Goal: Task Accomplishment & Management: Manage account settings

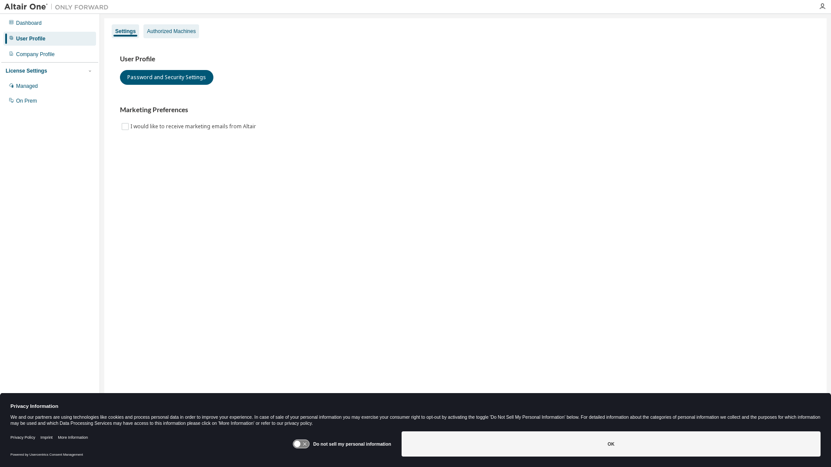
click at [187, 32] on div "Authorized Machines" at bounding box center [171, 31] width 49 height 7
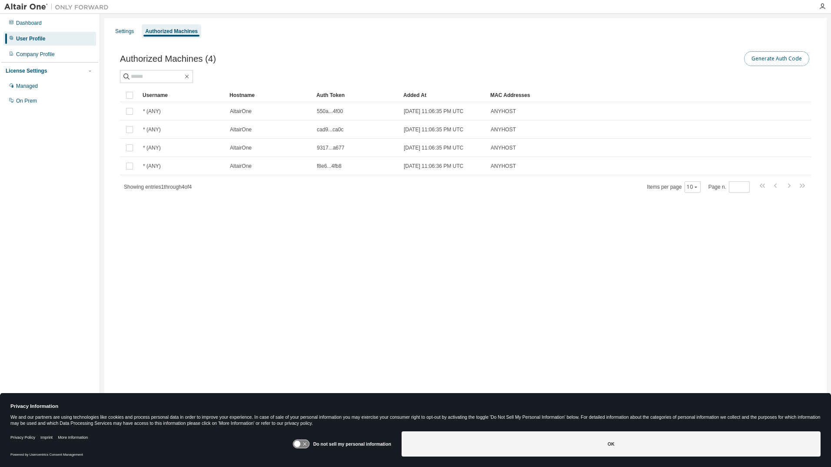
click at [760, 60] on button "Generate Auth Code" at bounding box center [776, 58] width 65 height 15
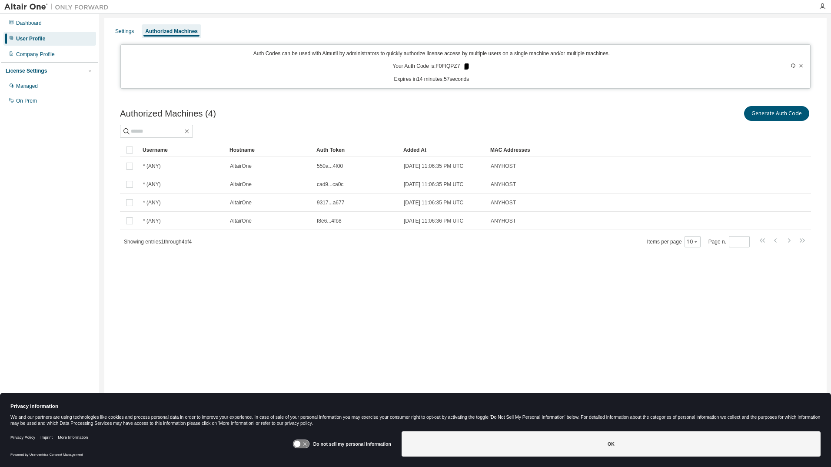
click at [466, 67] on icon at bounding box center [466, 66] width 5 height 6
click at [179, 332] on div "Settings Authorized Machines Auth Codes can be used with Almutil by administrat…" at bounding box center [465, 227] width 722 height 419
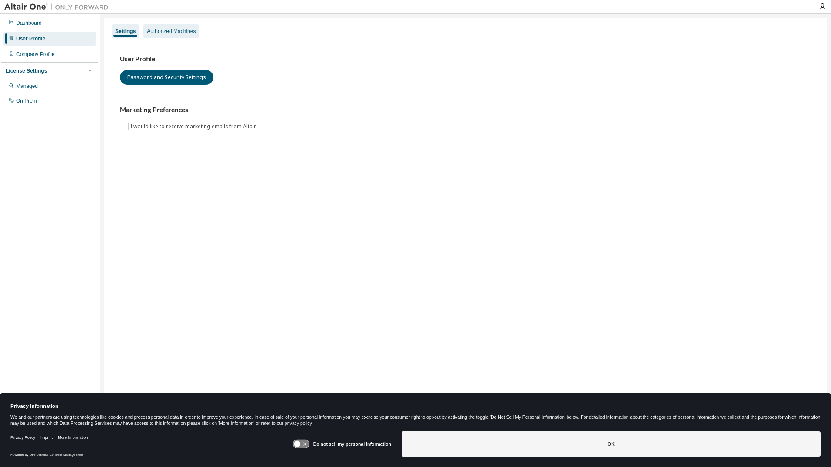
click at [176, 30] on div "Authorized Machines" at bounding box center [171, 31] width 49 height 7
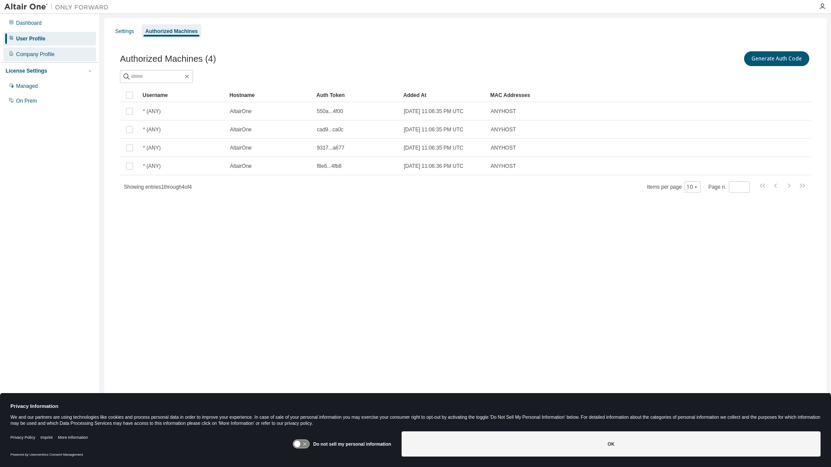
click at [34, 54] on div "Company Profile" at bounding box center [35, 54] width 39 height 7
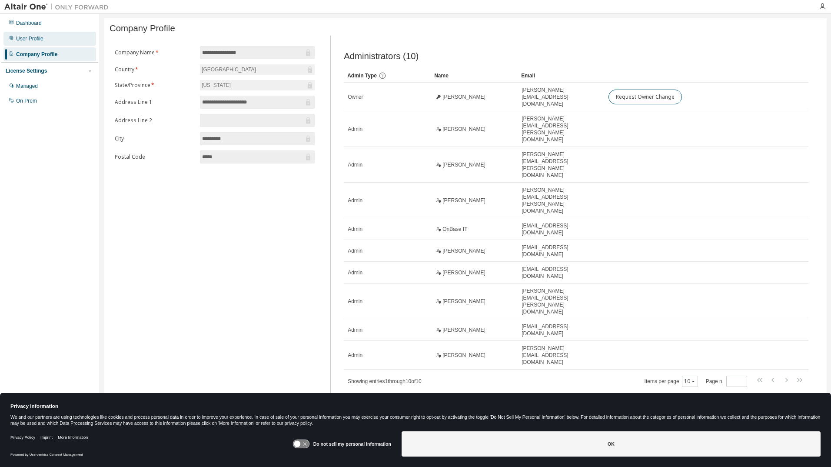
click at [31, 38] on div "User Profile" at bounding box center [29, 38] width 27 height 7
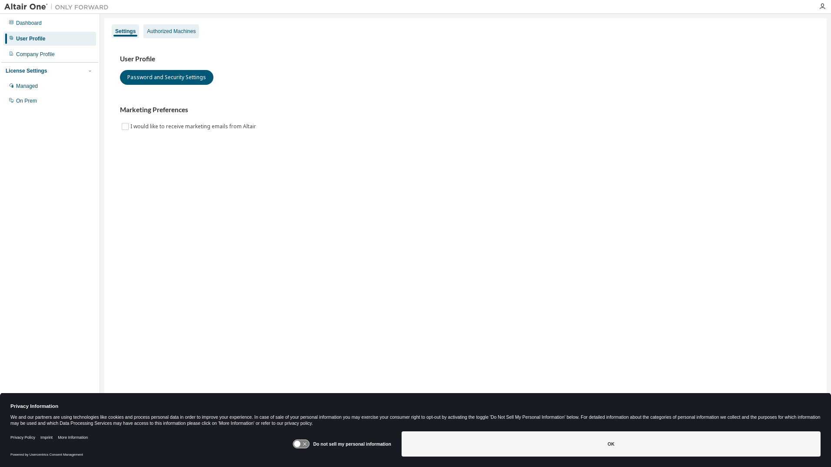
click at [169, 29] on div "Authorized Machines" at bounding box center [171, 31] width 49 height 7
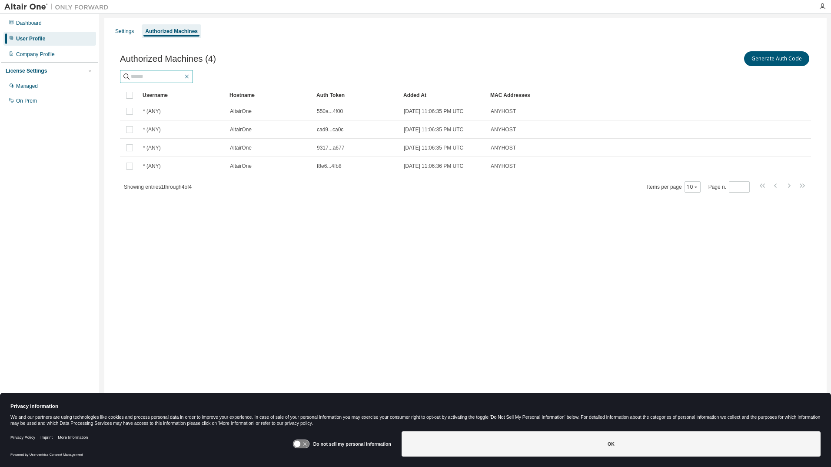
click at [190, 77] on icon "button" at bounding box center [186, 76] width 7 height 7
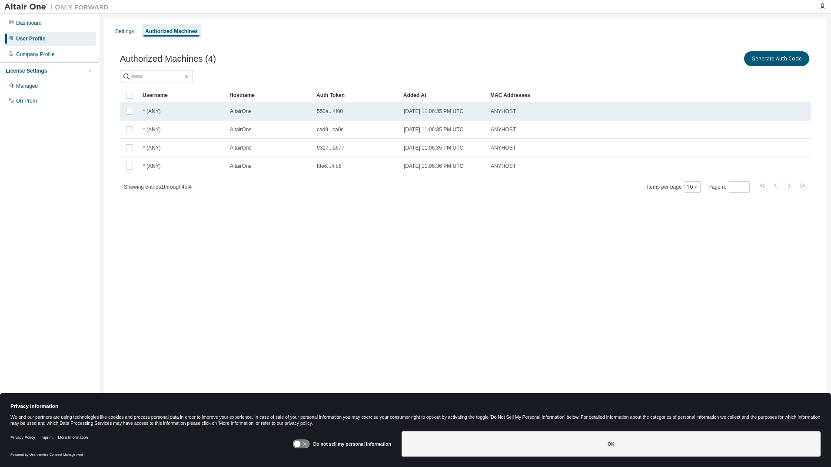
click at [155, 111] on span "* (ANY)" at bounding box center [152, 111] width 18 height 7
click at [269, 114] on div "AltairOne" at bounding box center [269, 111] width 79 height 7
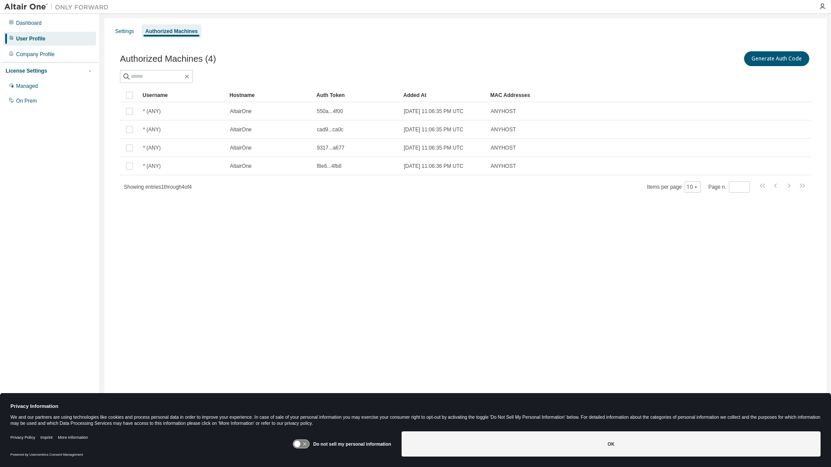
click at [269, 114] on div "AltairOne" at bounding box center [269, 111] width 79 height 7
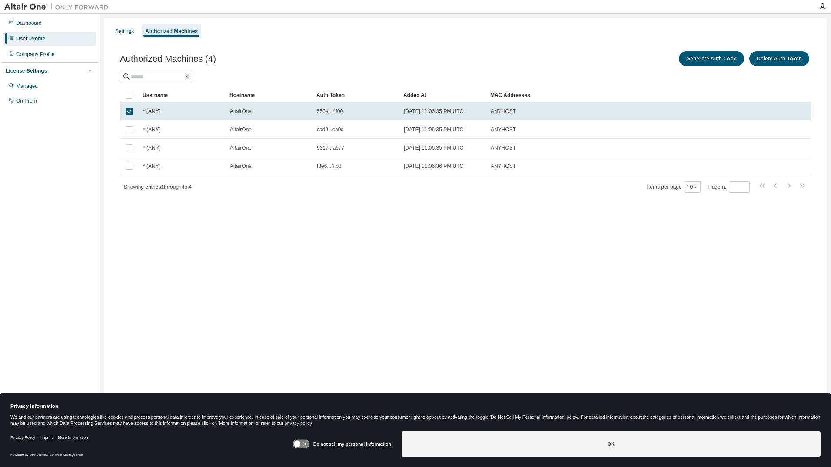
click at [269, 114] on div "AltairOne" at bounding box center [269, 111] width 79 height 7
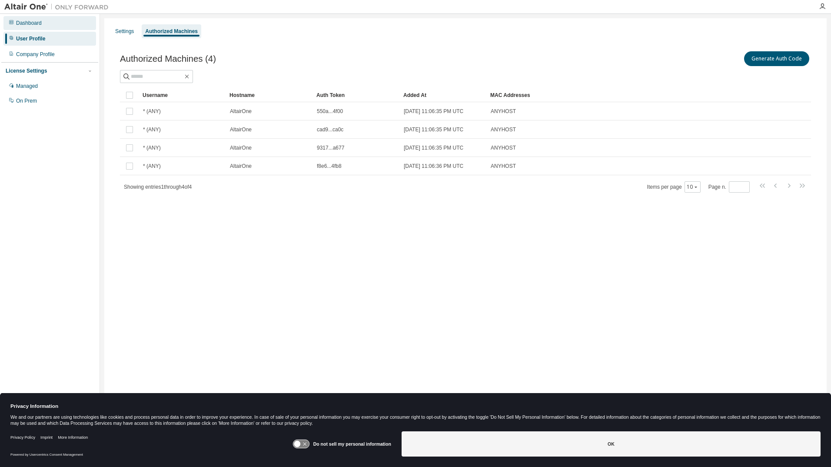
click at [30, 25] on div "Dashboard" at bounding box center [29, 23] width 26 height 7
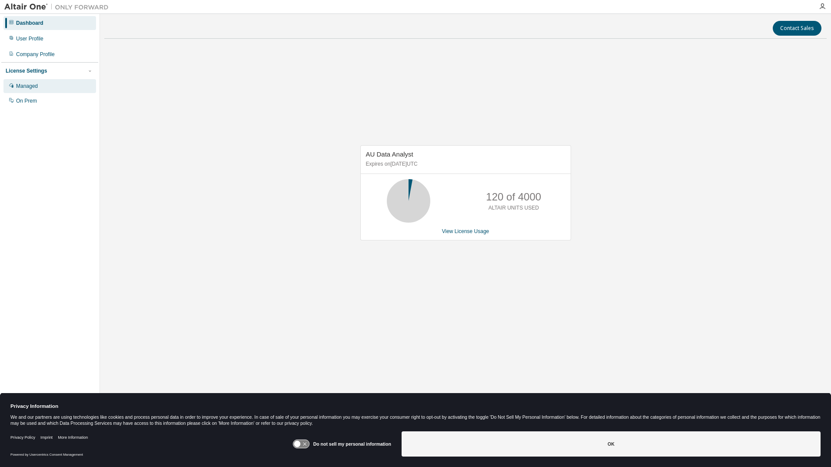
click at [28, 91] on div "Managed" at bounding box center [49, 86] width 93 height 14
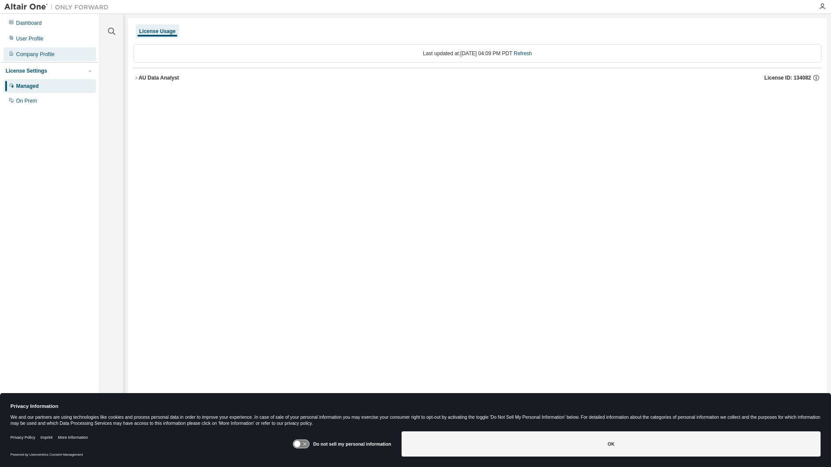
click at [40, 54] on div "Company Profile" at bounding box center [35, 54] width 39 height 7
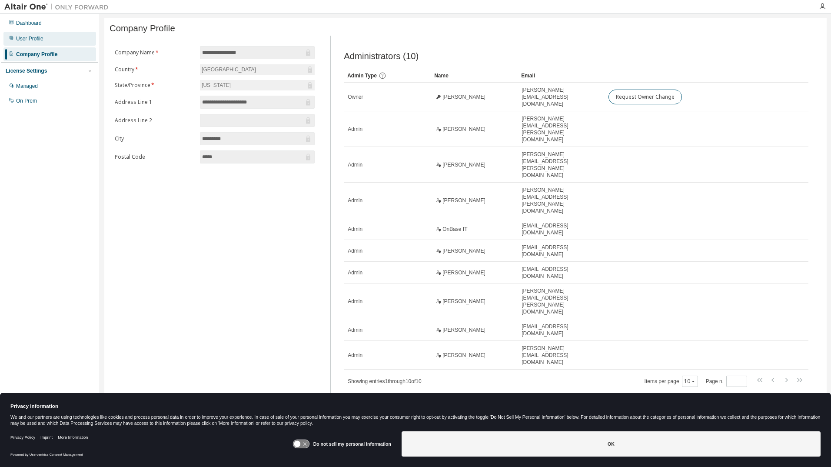
click at [37, 40] on div "User Profile" at bounding box center [29, 38] width 27 height 7
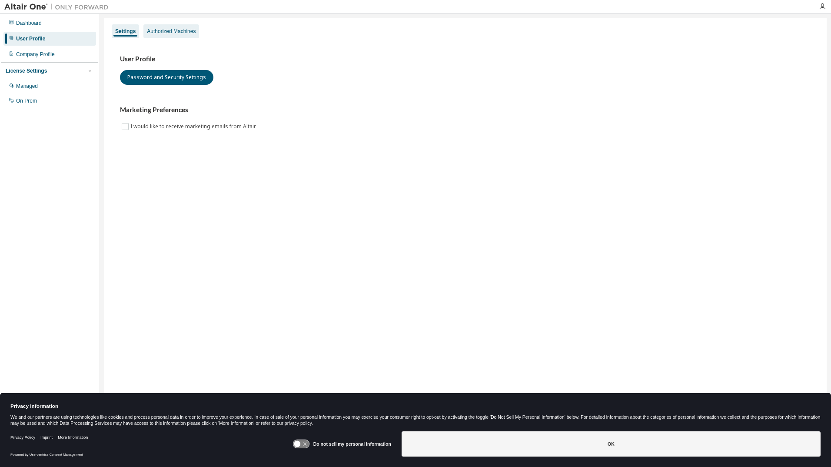
click at [162, 30] on div "Authorized Machines" at bounding box center [171, 31] width 49 height 7
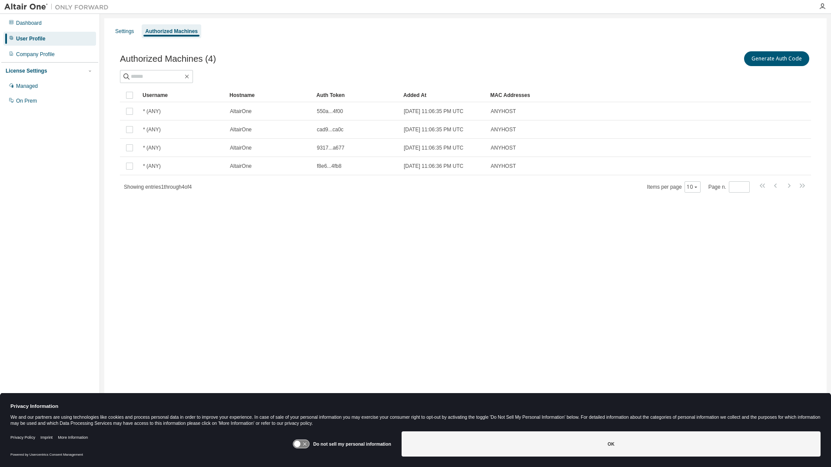
click at [763, 247] on div "Settings Authorized Machines Authorized Machines (4) Generate Auth Code Clear L…" at bounding box center [465, 227] width 722 height 419
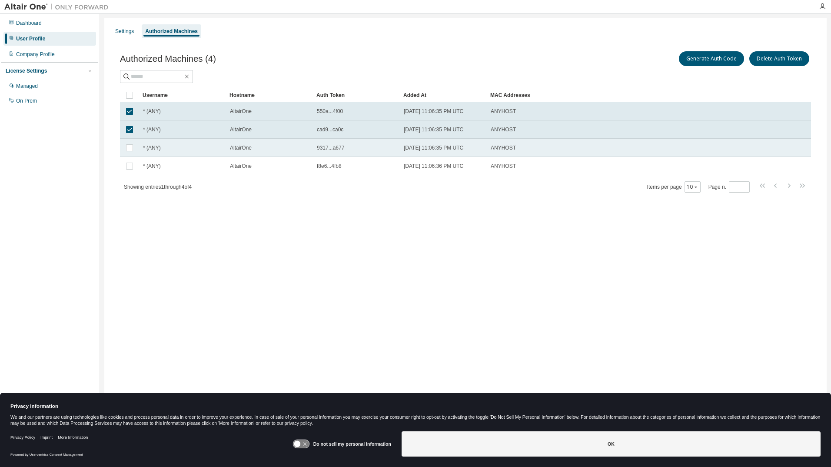
click at [136, 154] on td at bounding box center [129, 148] width 19 height 18
click at [133, 153] on td at bounding box center [129, 148] width 19 height 18
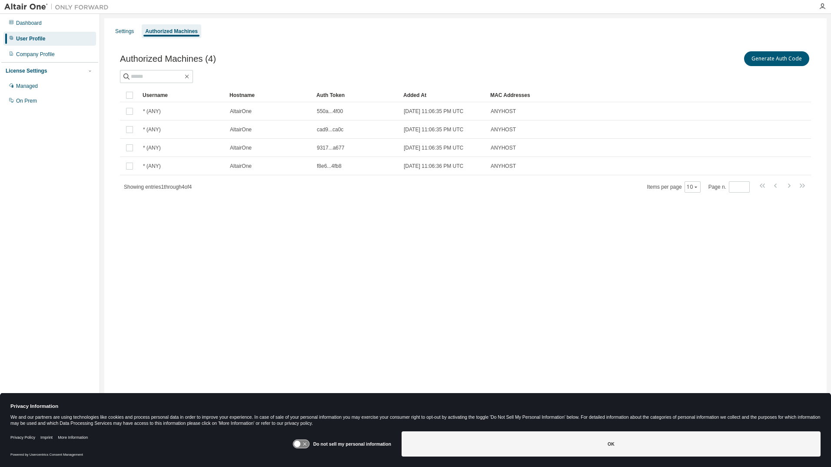
click at [444, 239] on div "Settings Authorized Machines Authorized Machines (4) Generate Auth Code Clear L…" at bounding box center [465, 227] width 722 height 419
